Goal: Information Seeking & Learning: Learn about a topic

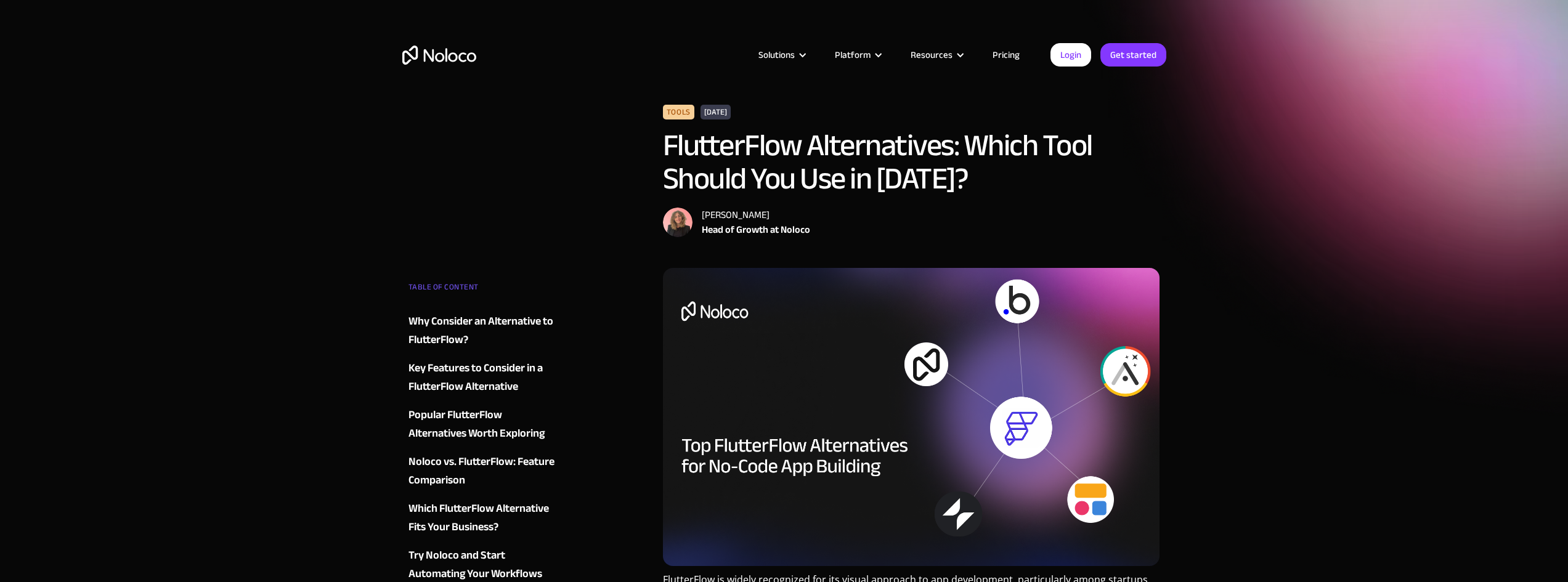
click at [1002, 51] on link "Pricing" at bounding box center [1006, 55] width 58 height 16
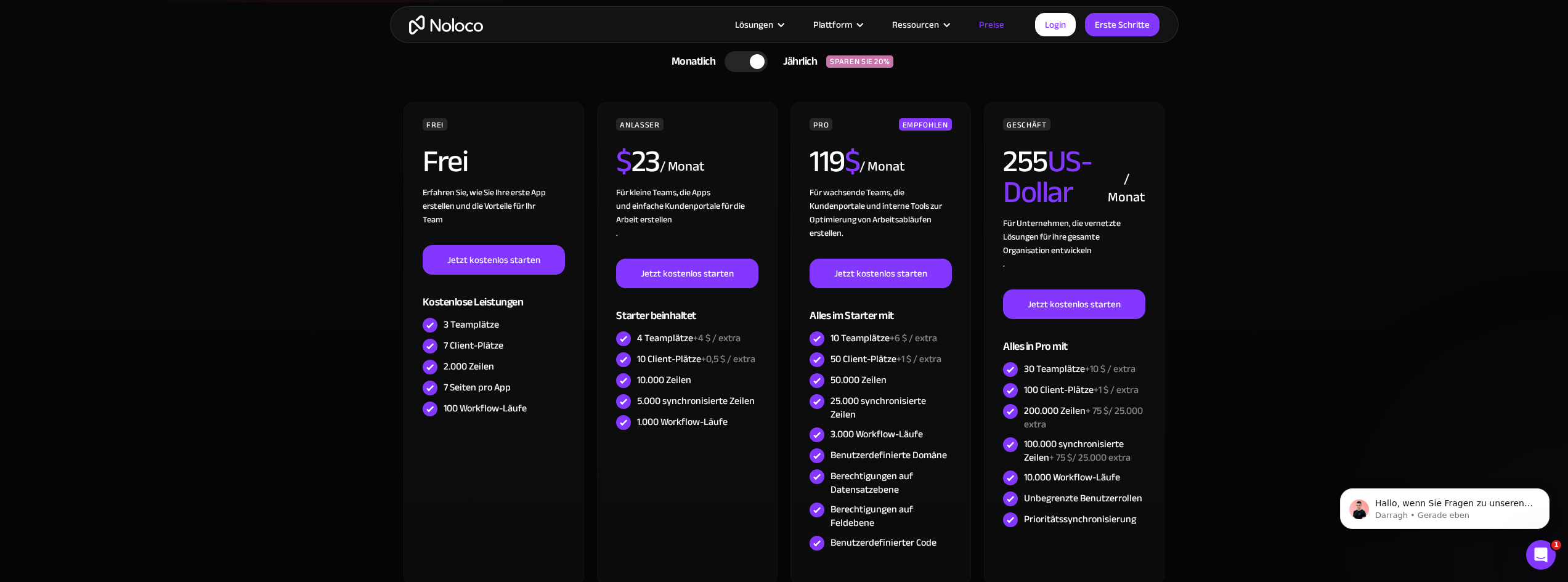
click at [727, 63] on div at bounding box center [746, 61] width 43 height 21
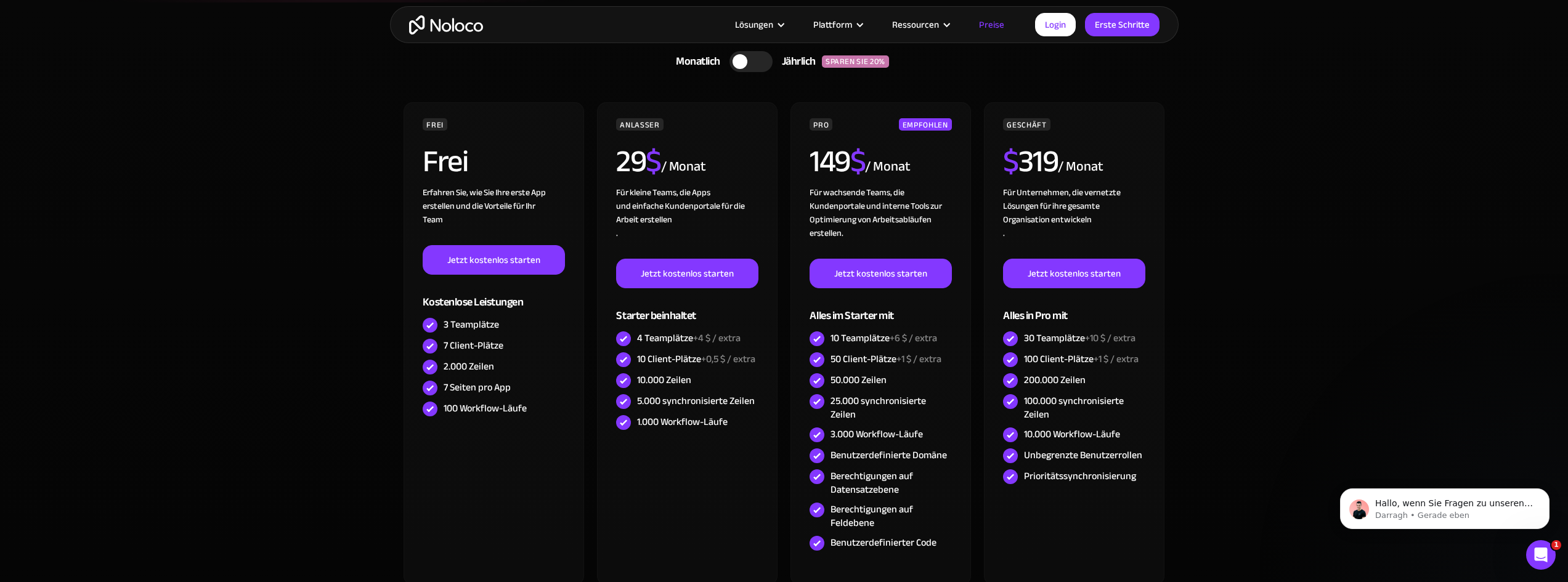
click at [755, 62] on div at bounding box center [751, 61] width 43 height 21
